Goal: Task Accomplishment & Management: Use online tool/utility

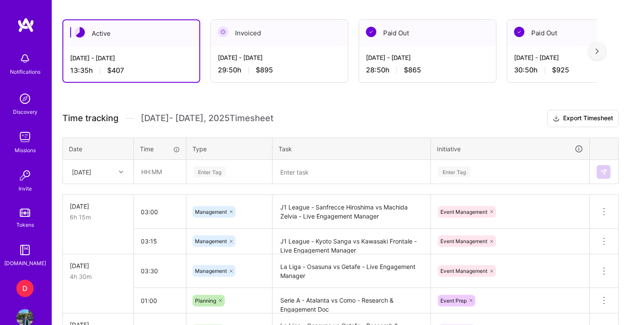
scroll to position [224, 0]
click at [155, 174] on input "text" at bounding box center [159, 171] width 51 height 23
type input "01:15"
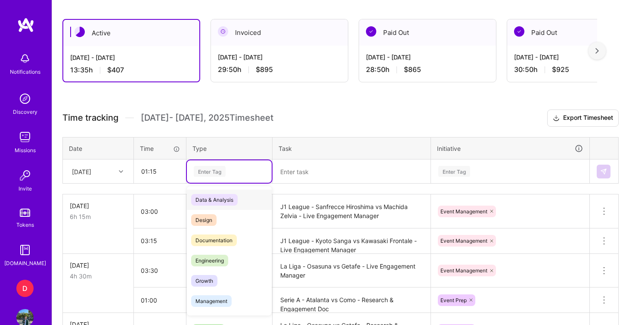
click at [210, 175] on div "Enter Tag" at bounding box center [210, 171] width 32 height 13
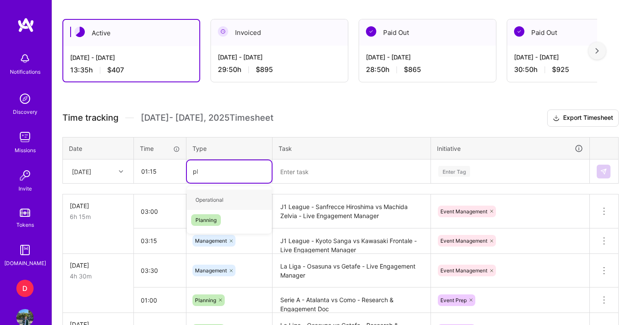
type input "pla"
click at [223, 198] on div "Planning" at bounding box center [229, 200] width 85 height 20
click at [296, 166] on textarea at bounding box center [352, 171] width 156 height 22
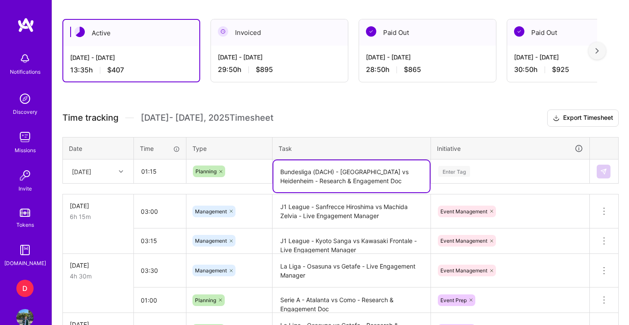
type textarea "Bundesliga (DACH) - [GEOGRAPHIC_DATA] vs Heidenheim - Research & Engagement Doc"
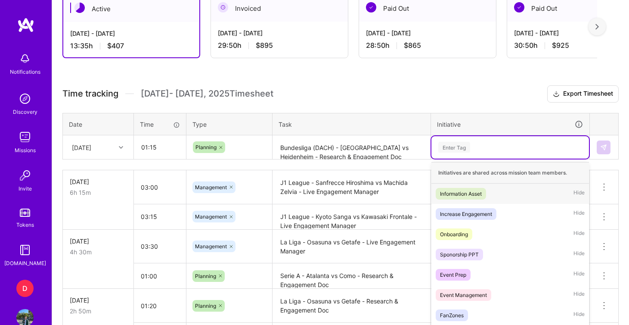
click at [444, 159] on div "option Information Asset focused, 1 of 35. 35 results available. Use Up and Dow…" at bounding box center [511, 147] width 158 height 22
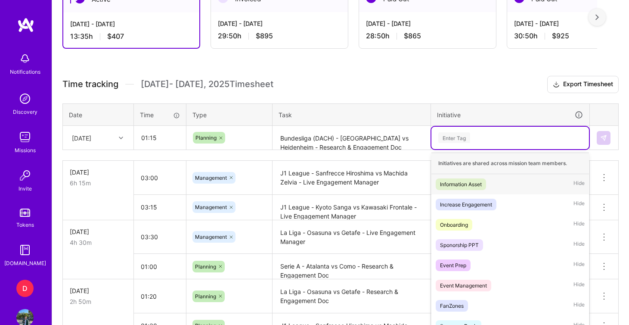
scroll to position [265, 0]
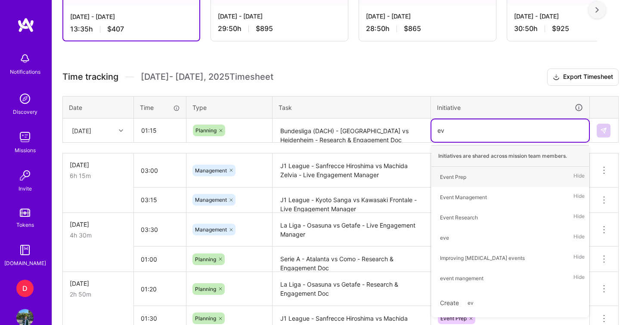
type input "eve"
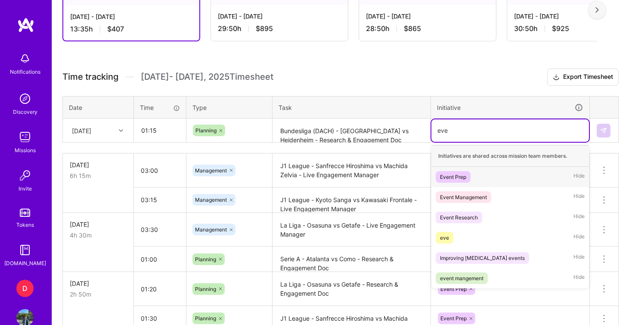
click at [460, 174] on div "Event Prep" at bounding box center [453, 176] width 26 height 9
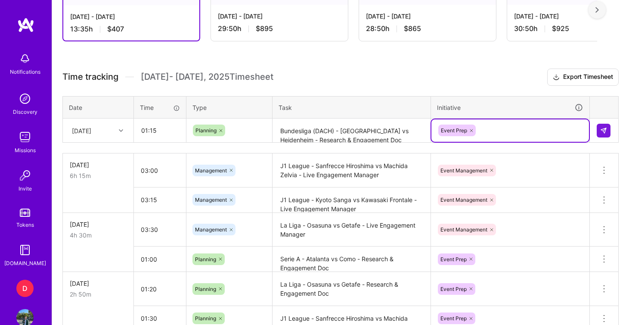
click at [507, 83] on h3 "Time tracking [DATE] - [DATE] Timesheet Export Timesheet" at bounding box center [340, 76] width 557 height 17
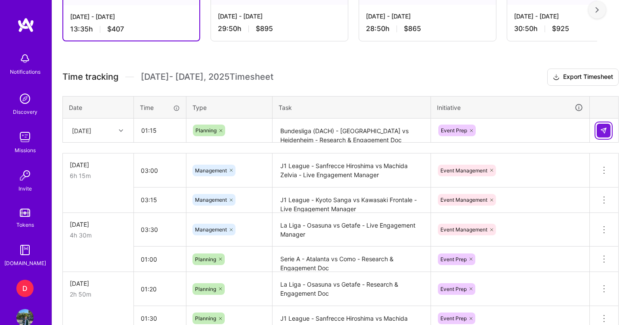
click at [603, 128] on img at bounding box center [604, 130] width 7 height 7
